Goal: Check status: Check status

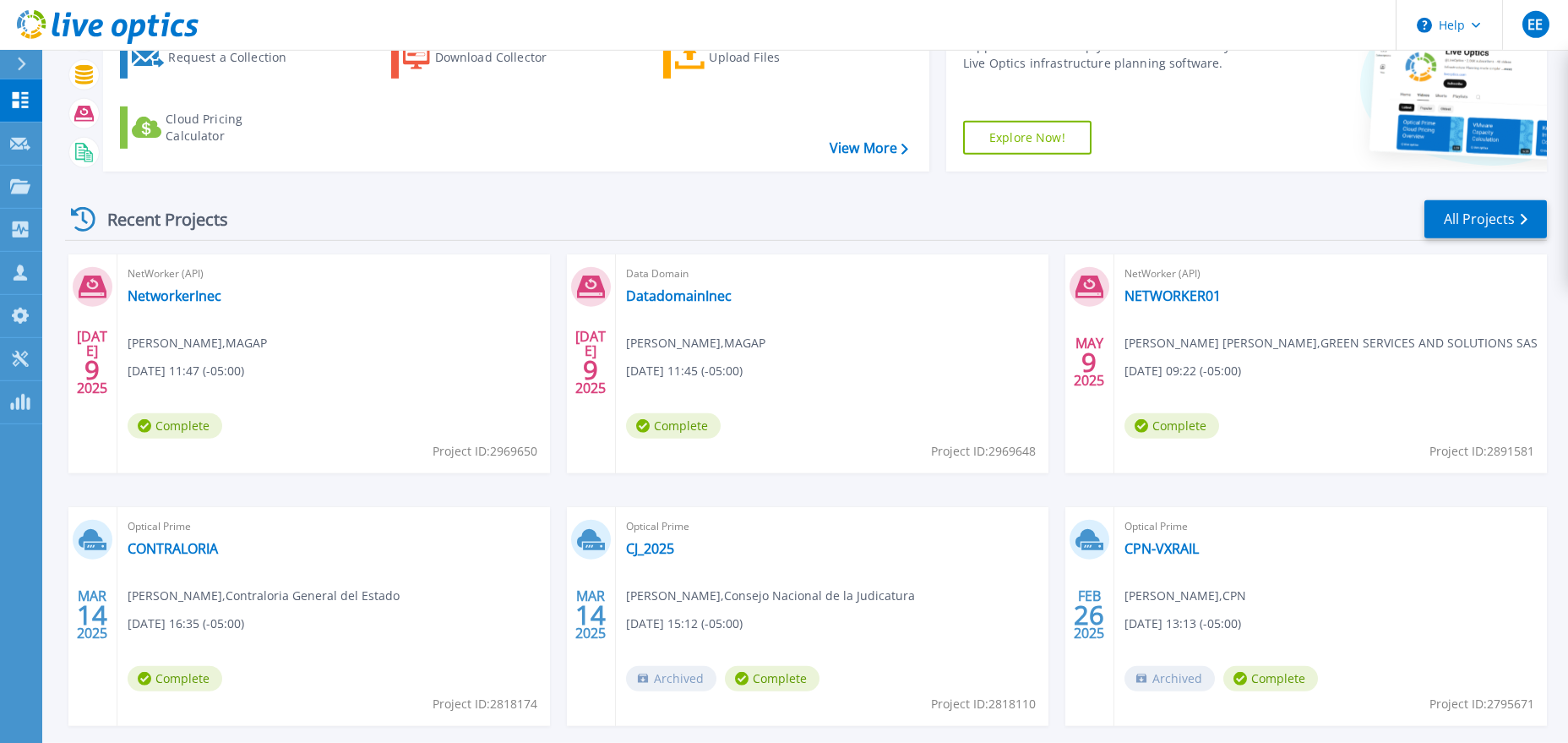
scroll to position [194, 0]
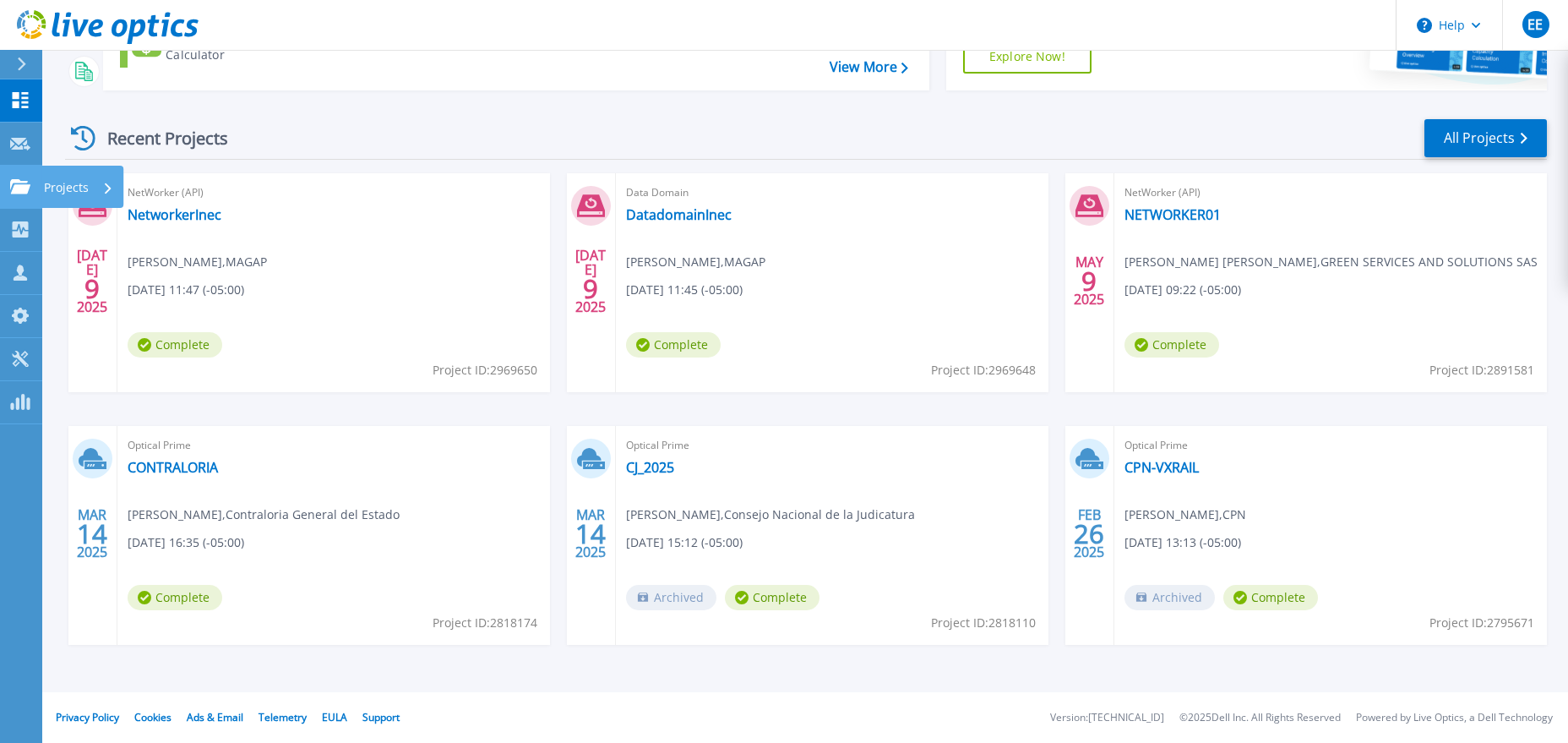
click at [18, 189] on icon at bounding box center [20, 186] width 21 height 15
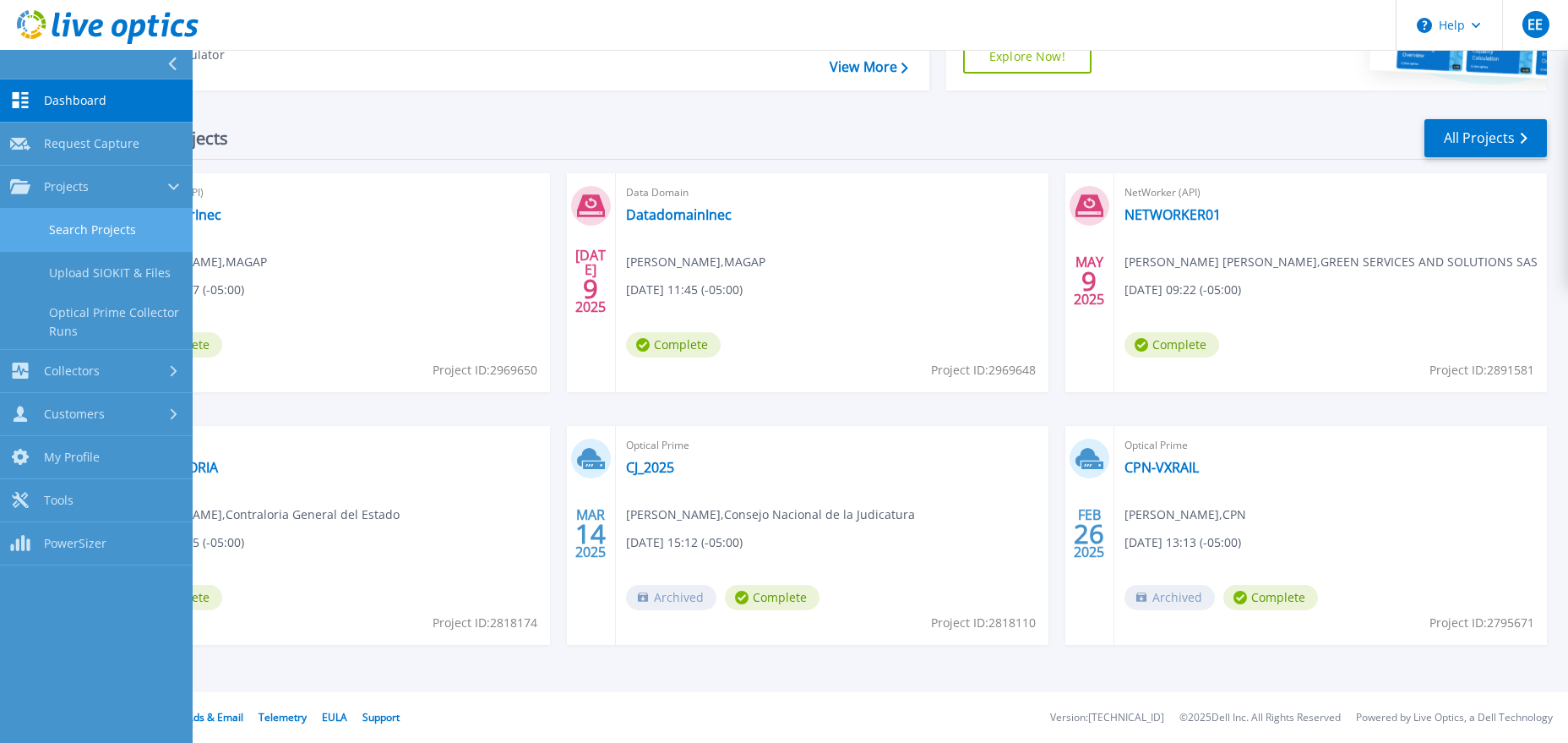
click at [61, 228] on link "Search Projects" at bounding box center [96, 230] width 193 height 43
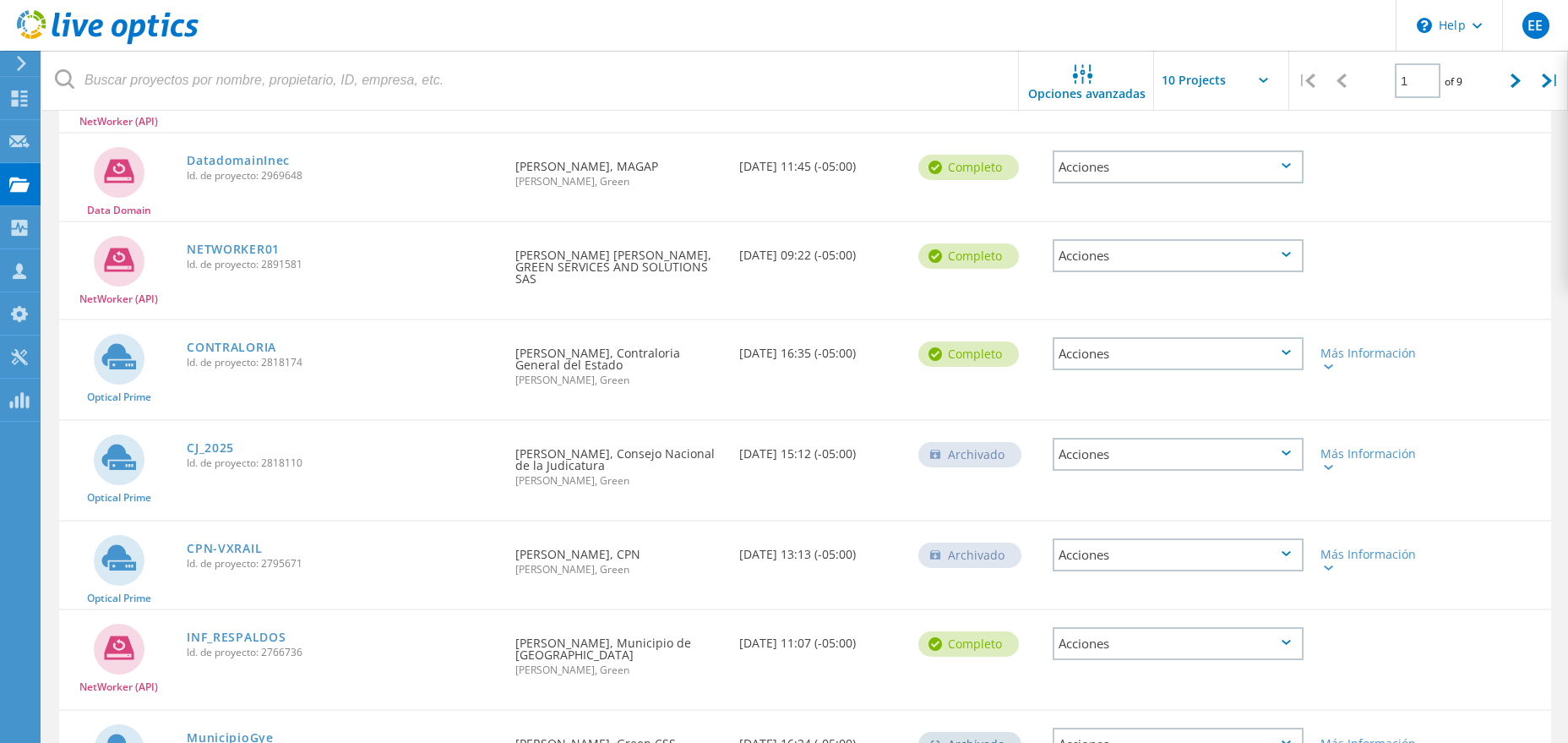
scroll to position [275, 0]
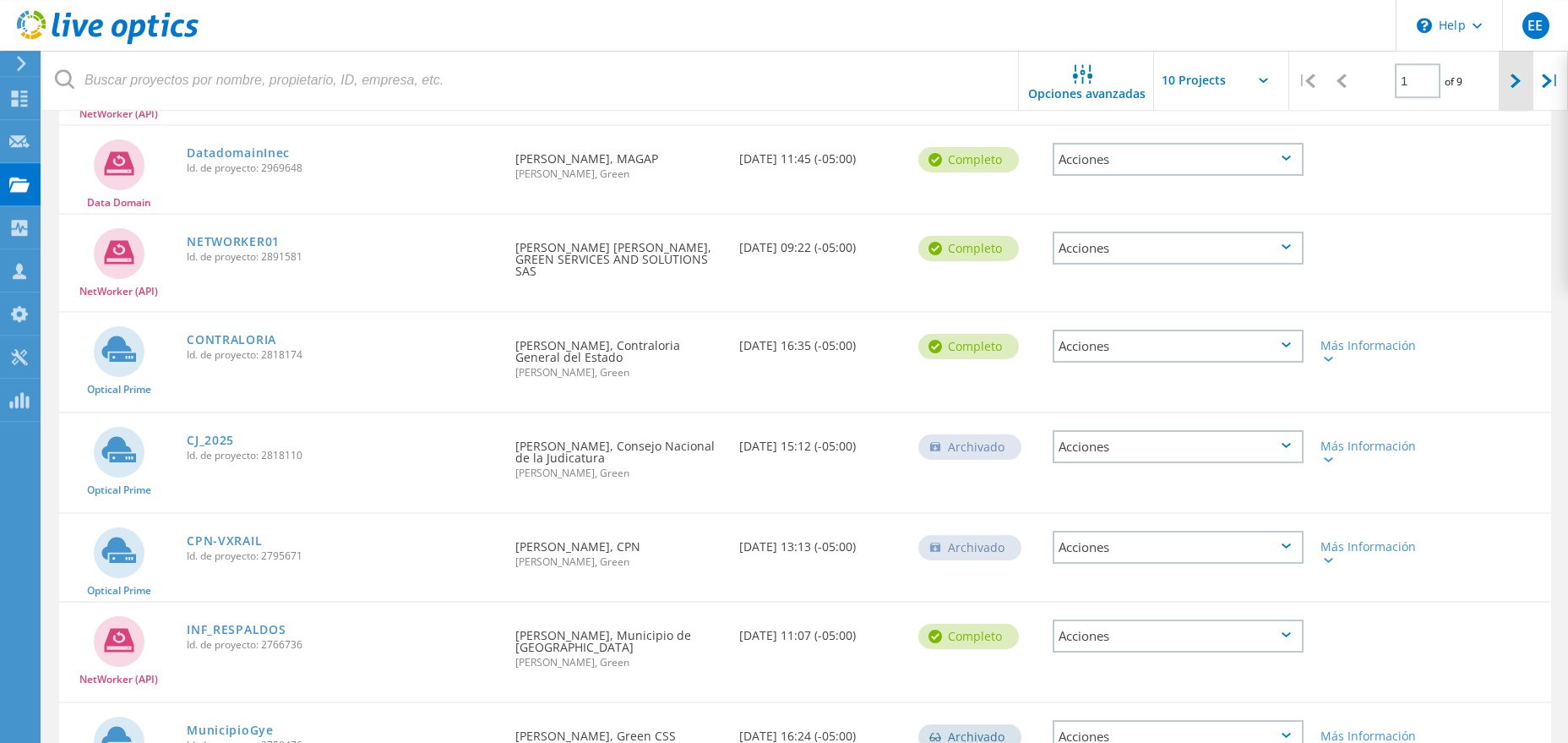
click at [1518, 96] on div at bounding box center [1516, 80] width 35 height 60
type input "2"
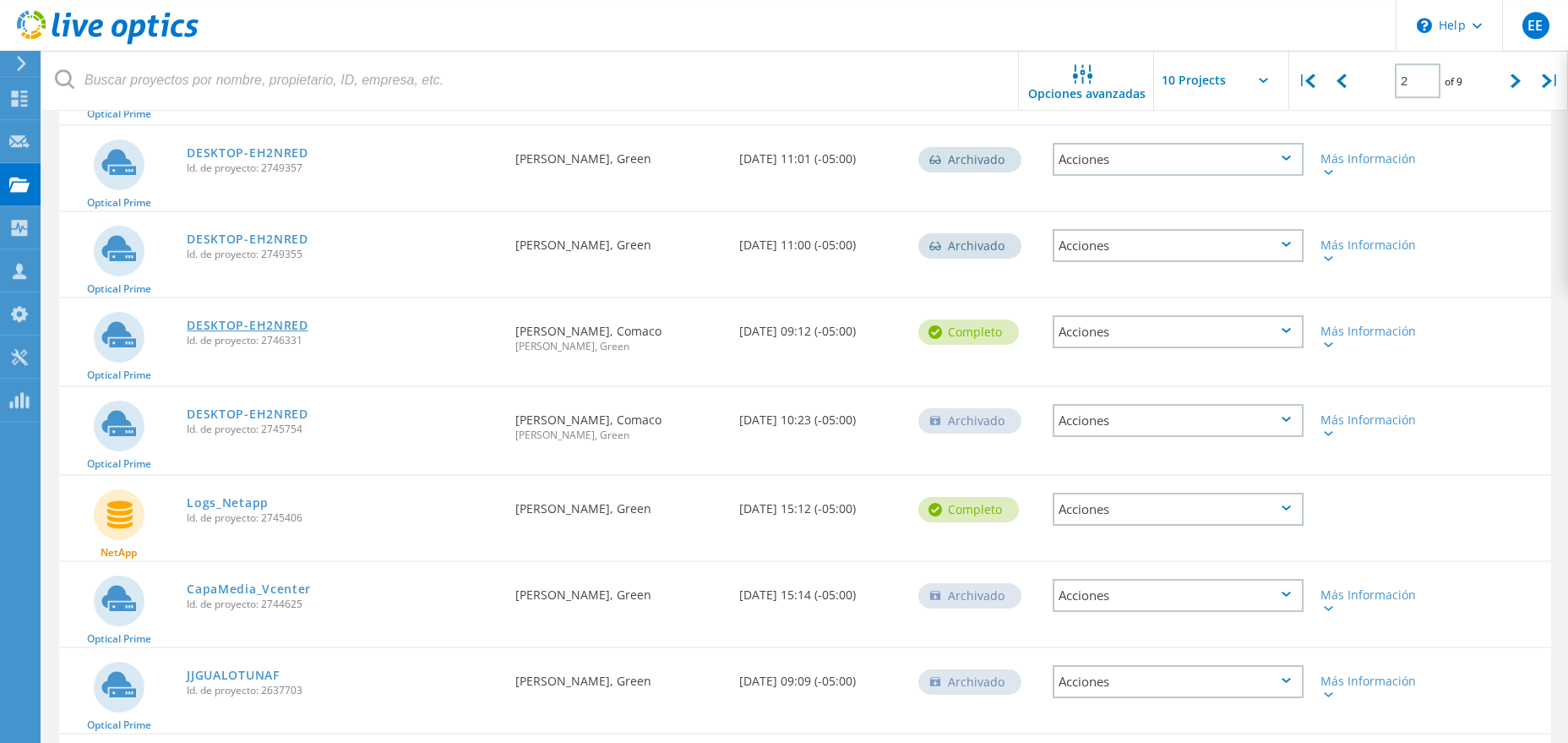
click at [273, 329] on link "DESKTOP-EH2NRED" at bounding box center [247, 326] width 121 height 12
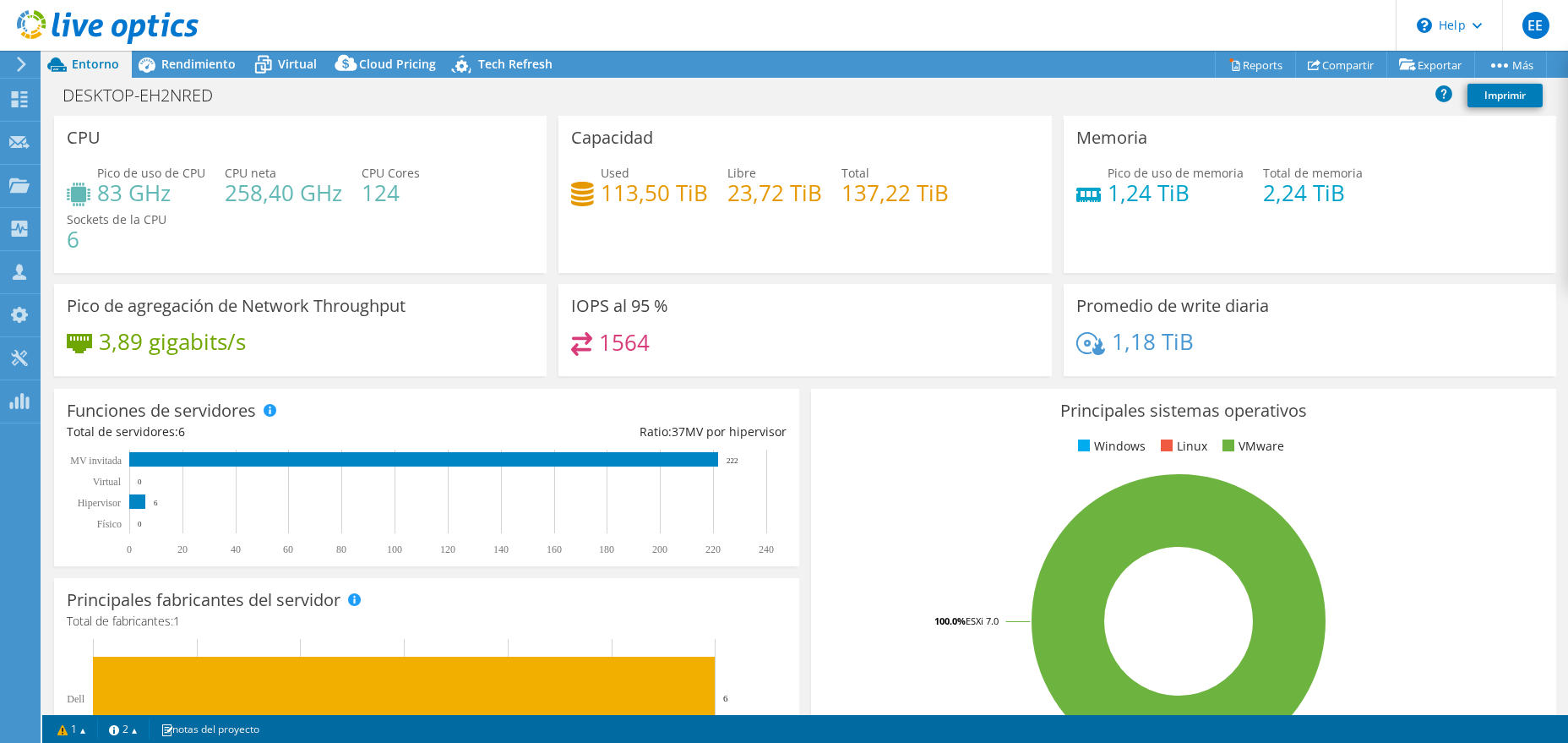
select select "USD"
click at [167, 63] on span "Rendimiento" at bounding box center [197, 63] width 74 height 16
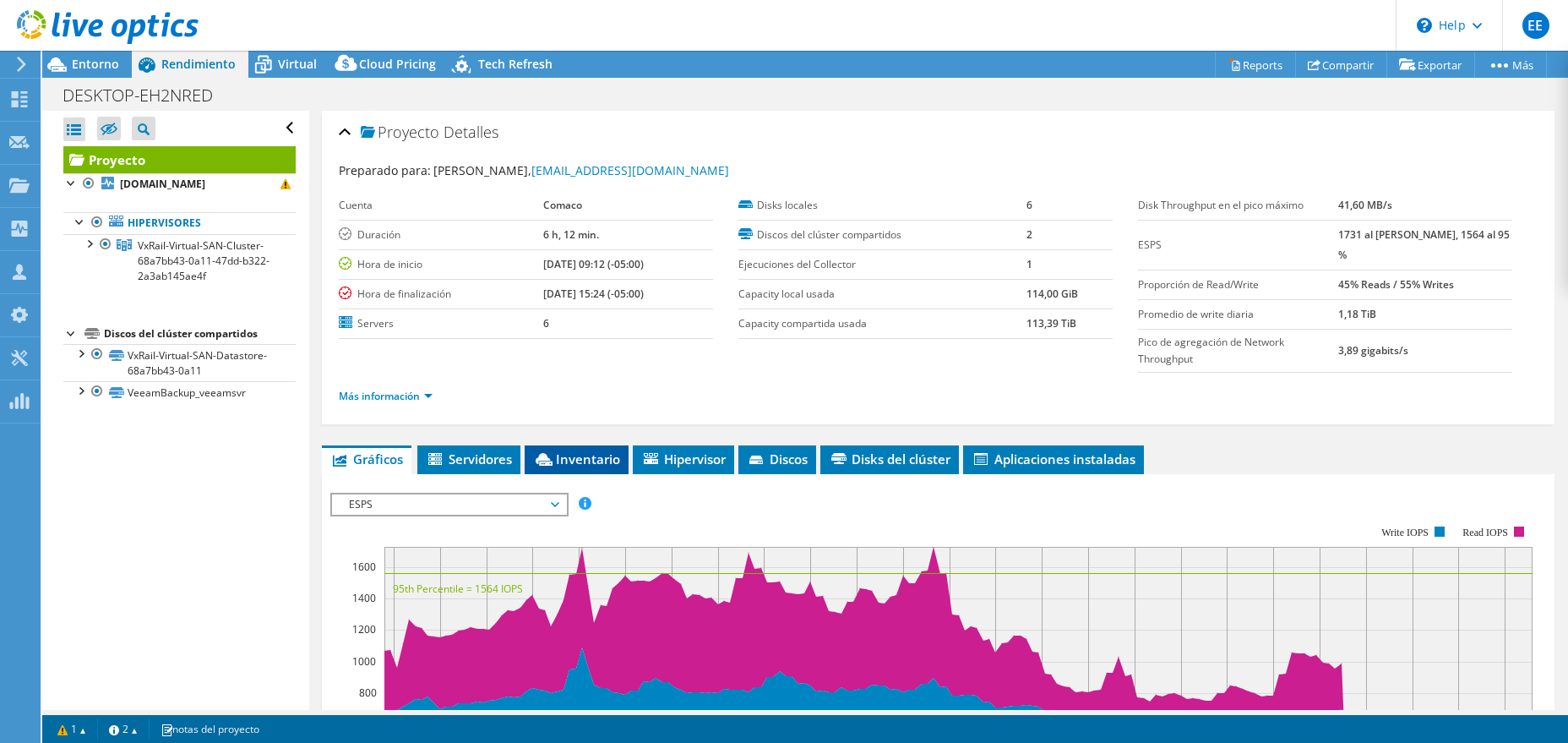
click at [588, 455] on span "Inventario" at bounding box center [577, 458] width 87 height 17
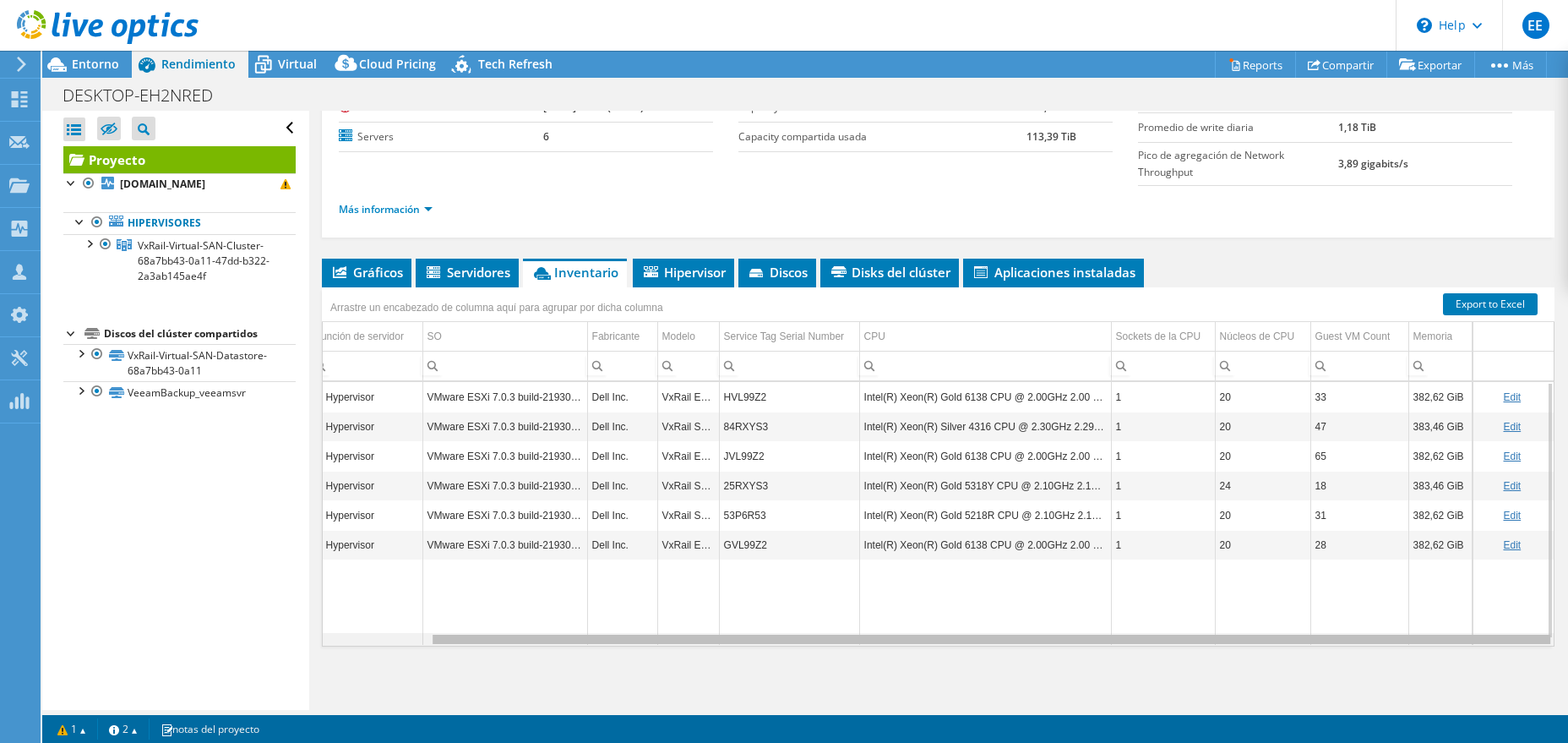
scroll to position [0, 119]
drag, startPoint x: 1187, startPoint y: 641, endPoint x: 1393, endPoint y: 611, distance: 208.2
click at [1393, 611] on body "EE Asociado de canal Edison Erazo edison.erazo@greencss.com Green My Profile Lo…" at bounding box center [784, 372] width 1568 height 743
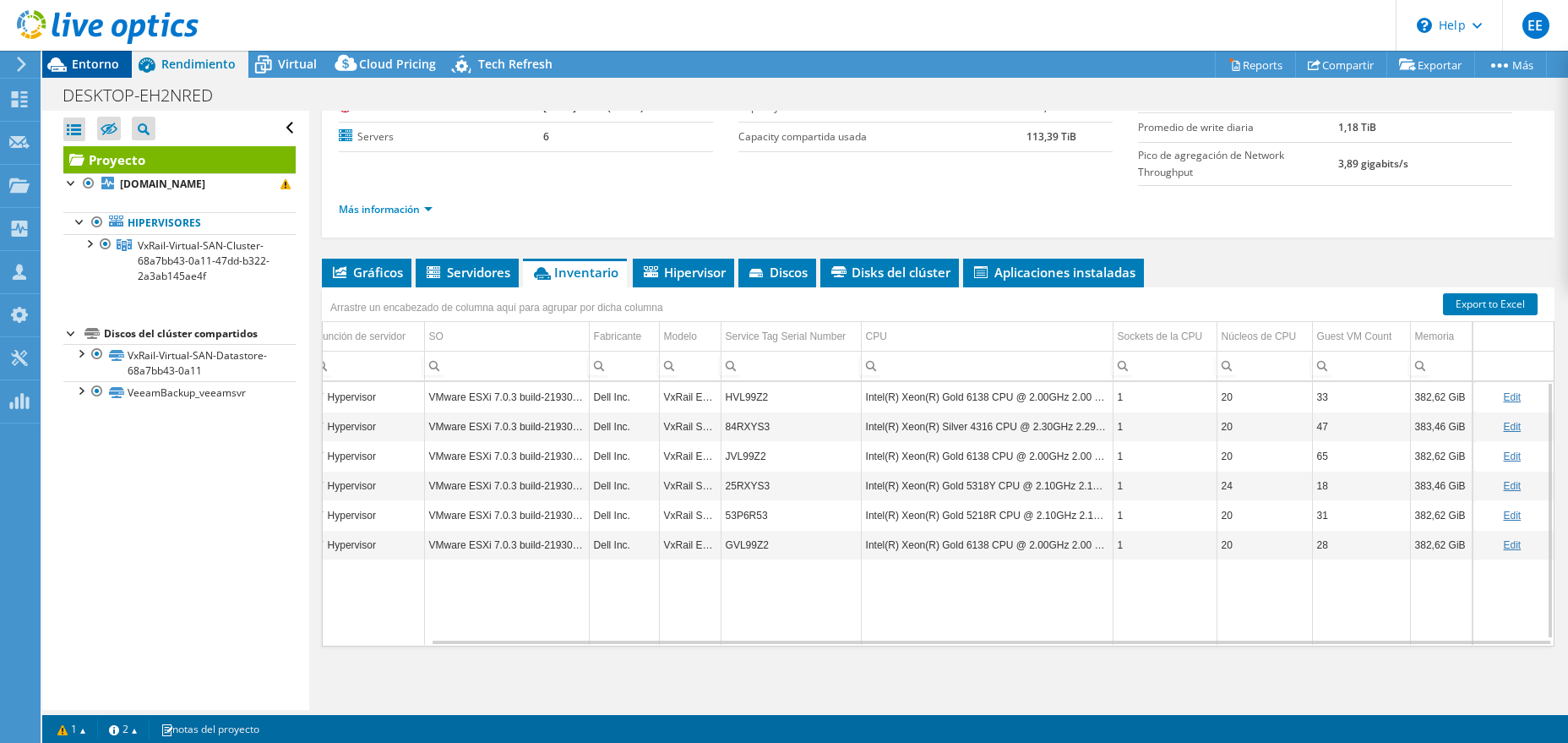
click at [98, 70] on span "Entorno" at bounding box center [96, 63] width 47 height 16
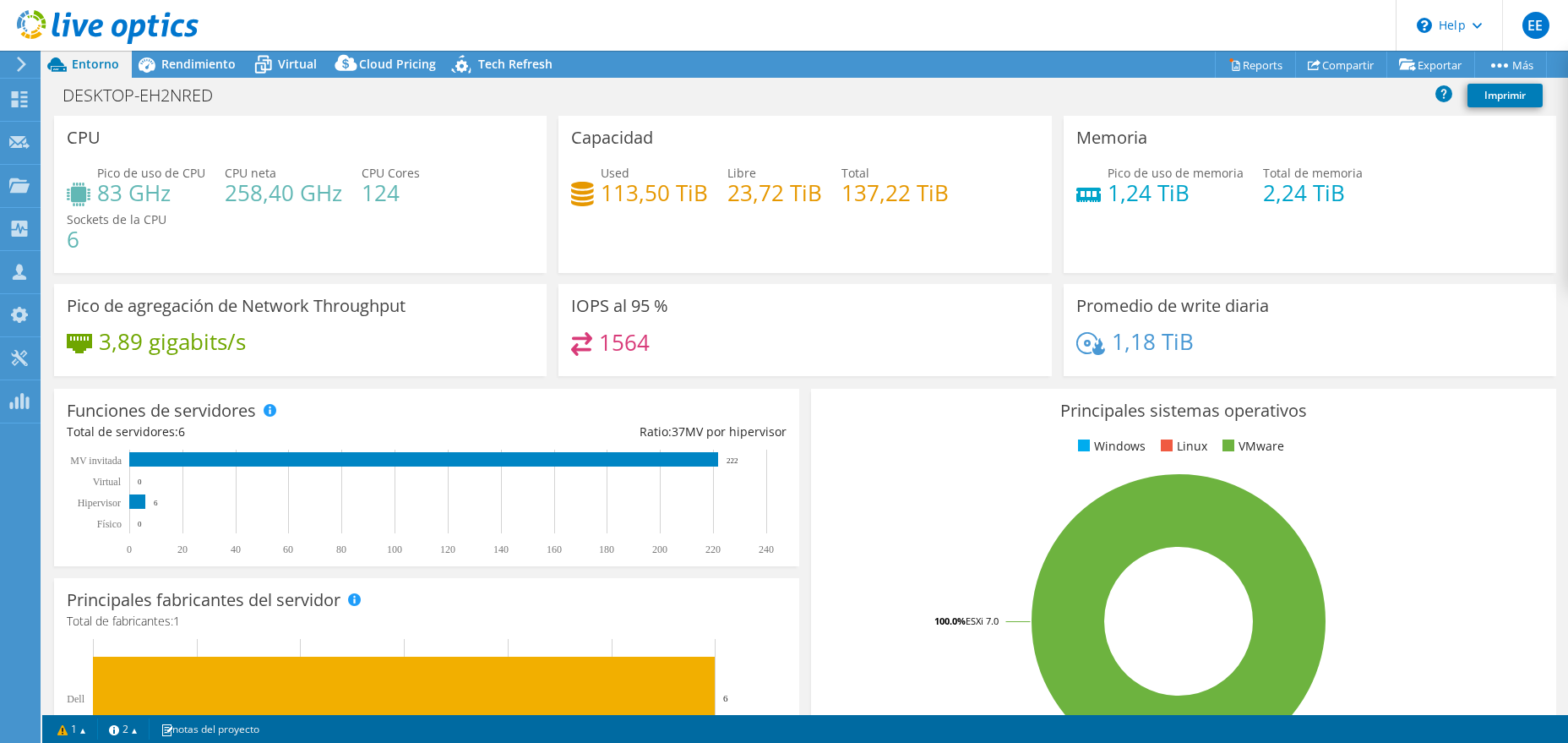
scroll to position [187, 0]
click at [189, 64] on span "Rendimiento" at bounding box center [197, 63] width 74 height 16
